Goal: Information Seeking & Learning: Learn about a topic

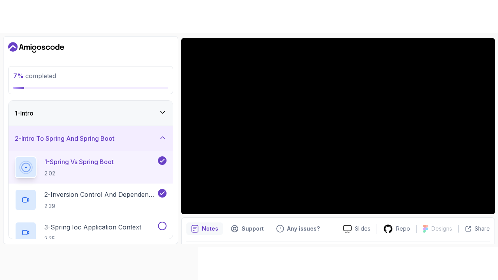
scroll to position [65, 0]
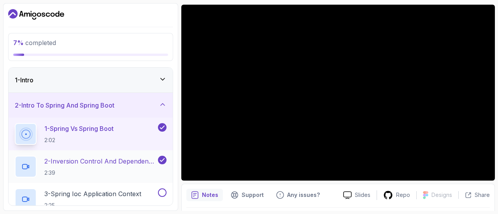
click at [87, 161] on p "2 - Inversion Control And Dependency Injection" at bounding box center [100, 161] width 112 height 9
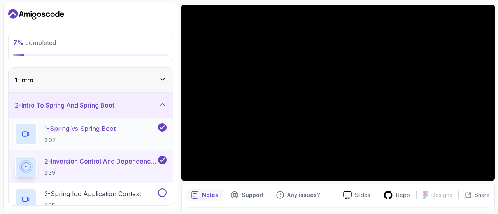
click at [79, 136] on p "2:02" at bounding box center [79, 140] width 71 height 8
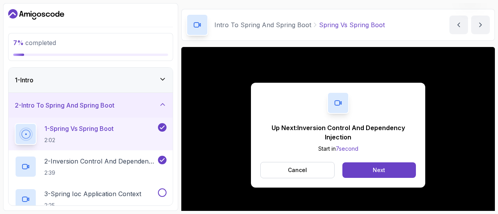
scroll to position [65, 0]
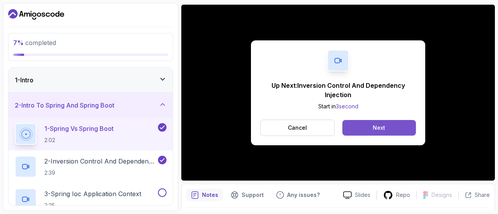
click at [372, 127] on div "Next" at bounding box center [378, 128] width 12 height 8
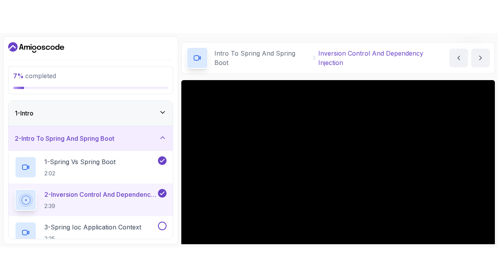
scroll to position [65, 0]
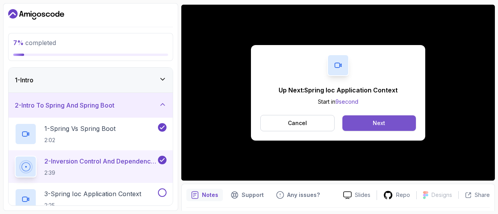
click at [374, 121] on div "Next" at bounding box center [378, 123] width 12 height 8
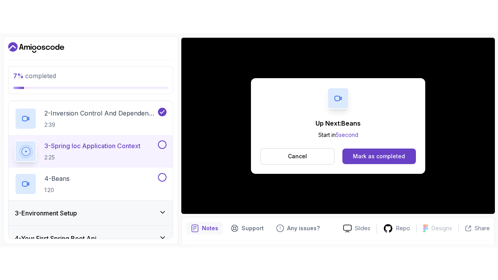
scroll to position [83, 0]
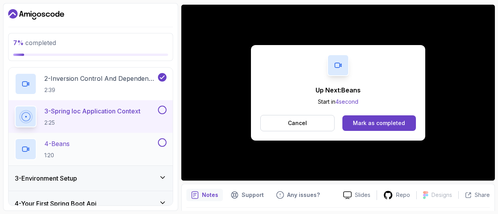
click at [96, 148] on div "4 - Beans 1:20" at bounding box center [85, 149] width 141 height 22
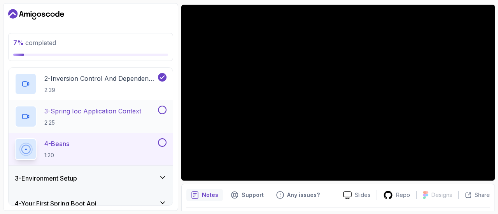
click at [163, 110] on button at bounding box center [162, 110] width 9 height 9
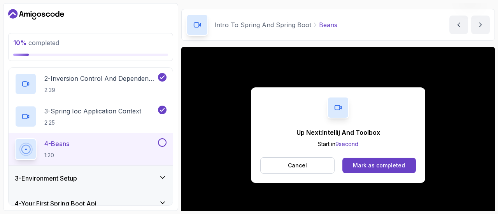
scroll to position [65, 0]
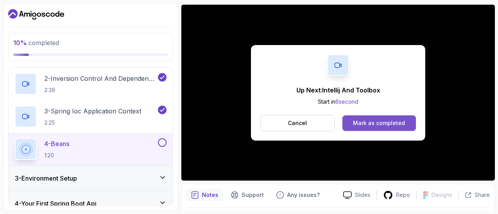
click at [396, 126] on div "Mark as completed" at bounding box center [379, 123] width 52 height 8
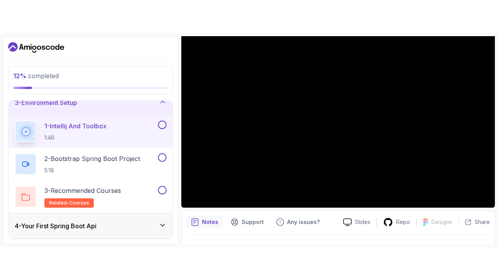
scroll to position [69, 0]
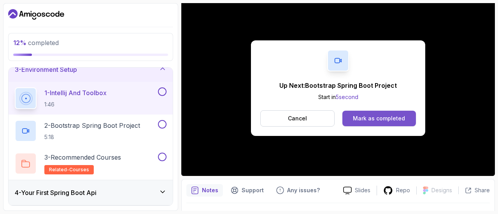
click at [382, 112] on button "Mark as completed" at bounding box center [378, 119] width 73 height 16
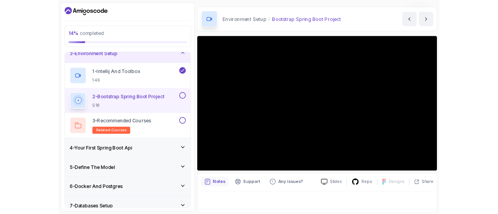
scroll to position [69, 0]
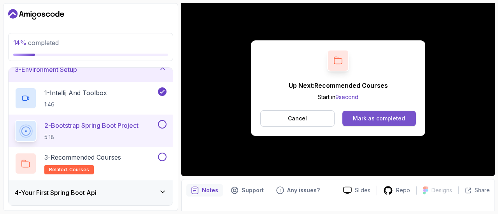
click at [382, 114] on button "Mark as completed" at bounding box center [378, 119] width 73 height 16
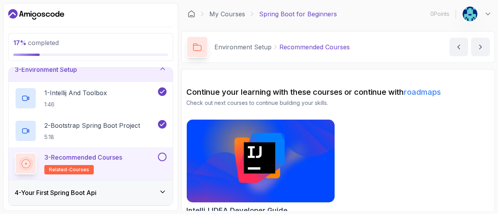
scroll to position [12, 0]
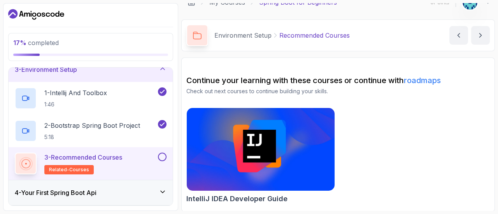
click at [295, 143] on img at bounding box center [260, 149] width 155 height 87
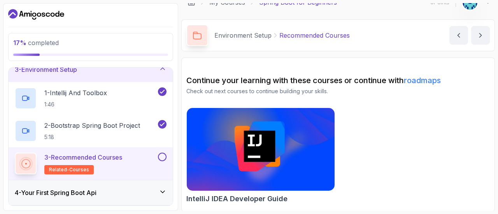
click at [164, 155] on button at bounding box center [162, 157] width 9 height 9
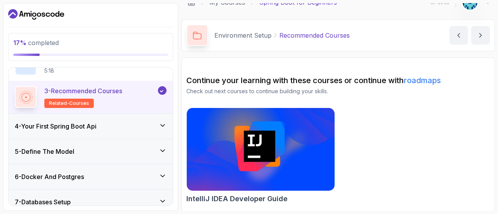
scroll to position [128, 0]
click at [145, 123] on div "4 - Your First Spring Boot Api" at bounding box center [91, 125] width 152 height 9
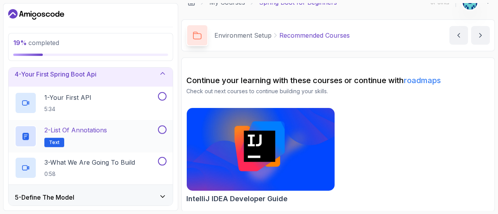
scroll to position [77, 0]
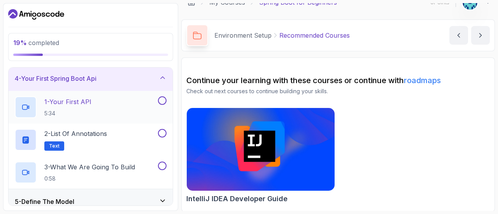
click at [75, 102] on p "1 - Your First API" at bounding box center [67, 101] width 47 height 9
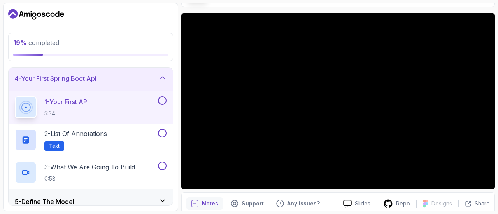
scroll to position [53, 0]
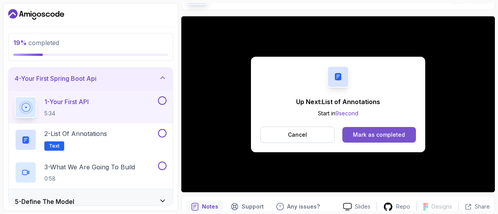
click at [397, 134] on div "Mark as completed" at bounding box center [379, 135] width 52 height 8
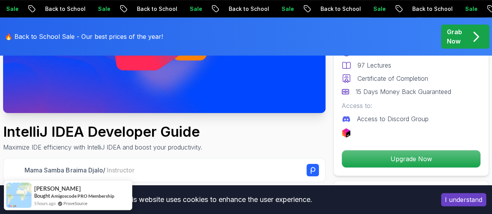
scroll to position [171, 0]
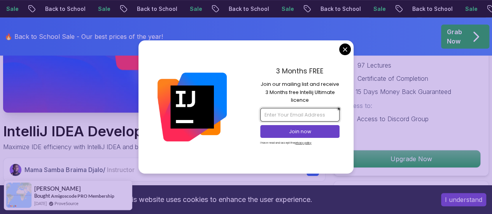
click at [282, 115] on input "email" at bounding box center [299, 114] width 79 height 13
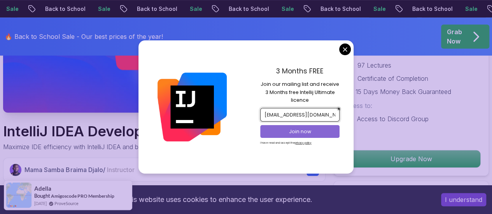
type input "ravigorfad952@gmail.com"
click at [299, 133] on p "Join now" at bounding box center [299, 131] width 65 height 7
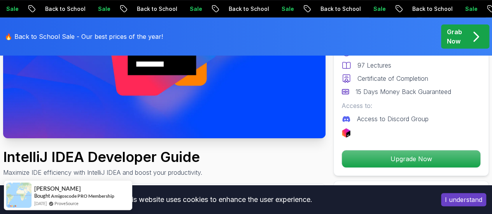
scroll to position [142, 0]
